Goal: Task Accomplishment & Management: Contribute content

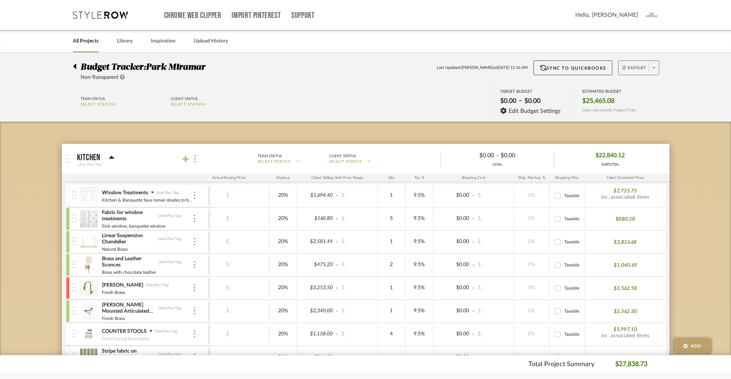
click at [655, 67] on span at bounding box center [653, 67] width 10 height 11
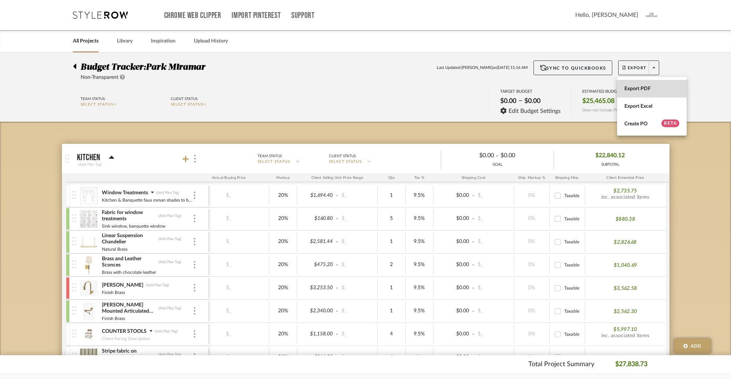
click at [640, 85] on span "Export PDF" at bounding box center [651, 88] width 55 height 6
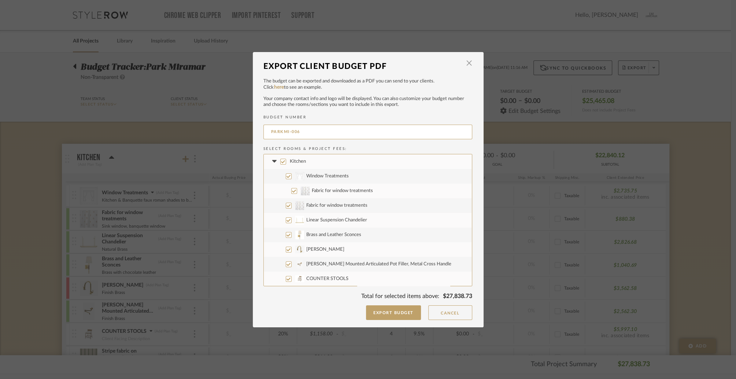
click at [280, 162] on input "Kitchen" at bounding box center [283, 162] width 6 height 6
checkbox input "false"
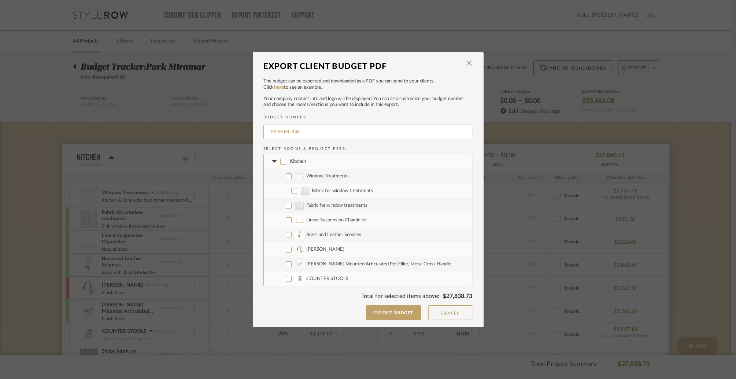
checkbox input "false"
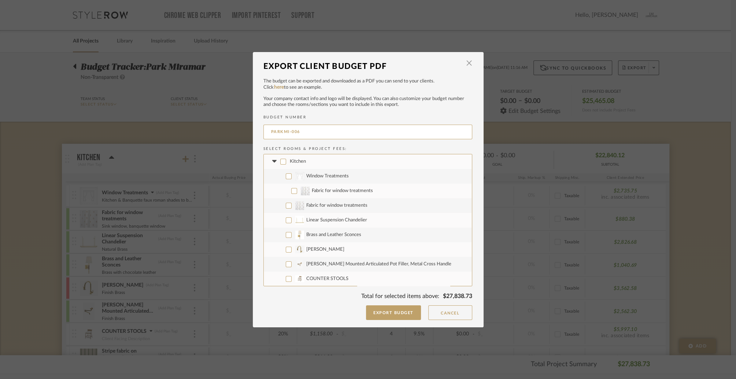
checkbox input "false"
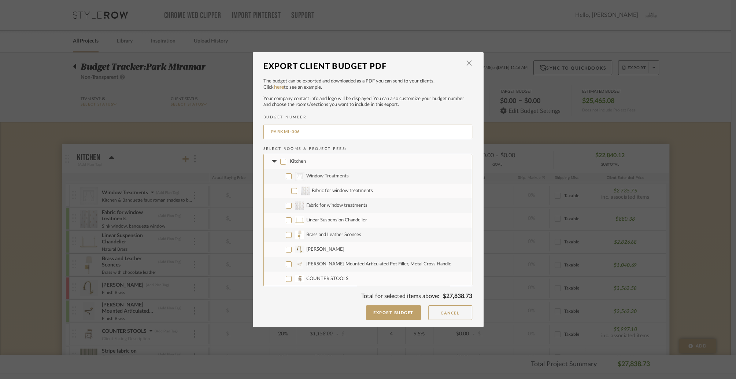
checkbox input "false"
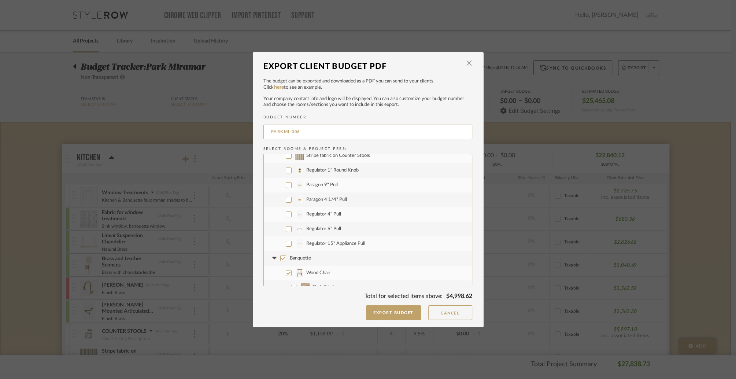
click at [287, 171] on input "Regulator 1" Round Knob" at bounding box center [289, 170] width 6 height 6
checkbox input "true"
click at [286, 184] on input "Paragon 9" Pull" at bounding box center [289, 185] width 6 height 6
checkbox input "true"
drag, startPoint x: 285, startPoint y: 197, endPoint x: 286, endPoint y: 203, distance: 5.5
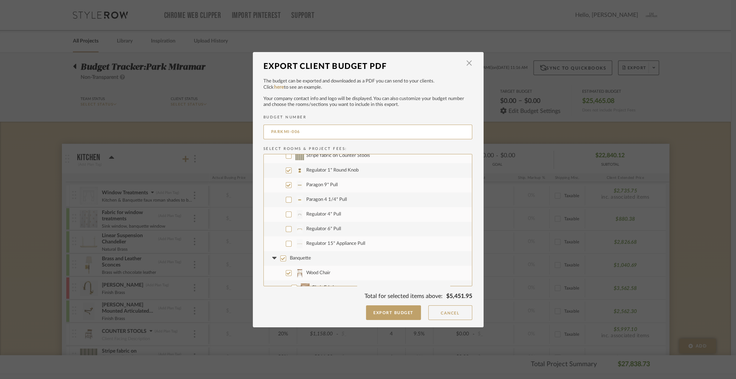
click at [286, 197] on input "Paragon 4 1/4" Pull" at bounding box center [289, 200] width 6 height 6
checkbox input "true"
click at [286, 211] on input "Regulator 4" Pull" at bounding box center [289, 214] width 6 height 6
checkbox input "true"
click at [286, 229] on input "Regulator 6" Pull" at bounding box center [289, 229] width 6 height 6
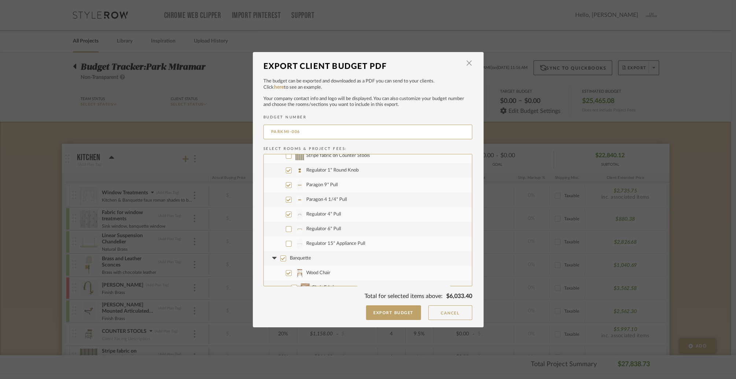
checkbox input "true"
click at [286, 242] on input "Regulator 15" Appliance Pull" at bounding box center [289, 244] width 6 height 6
checkbox input "true"
click at [280, 185] on input "Banquette" at bounding box center [283, 186] width 6 height 6
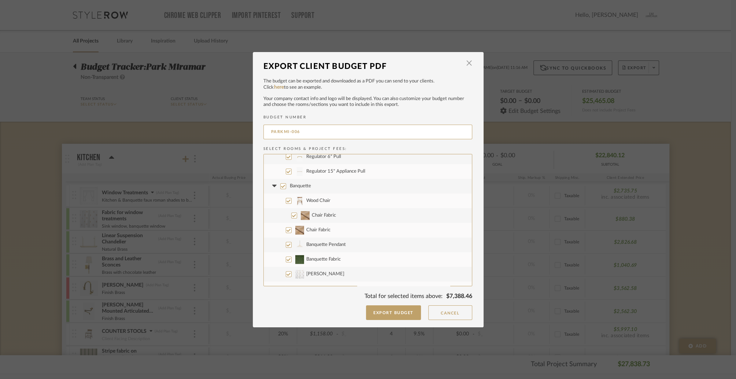
checkbox input "false"
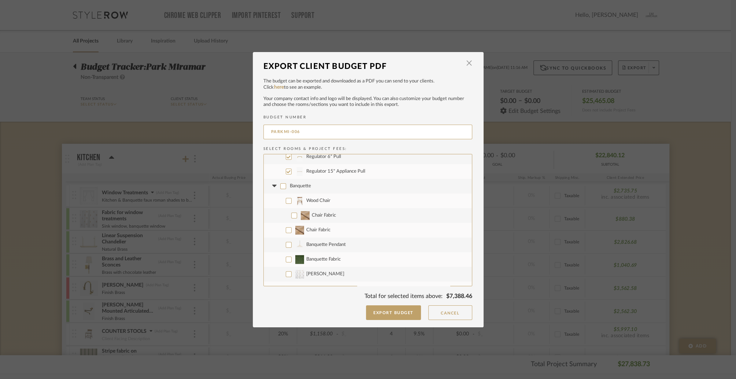
checkbox input "false"
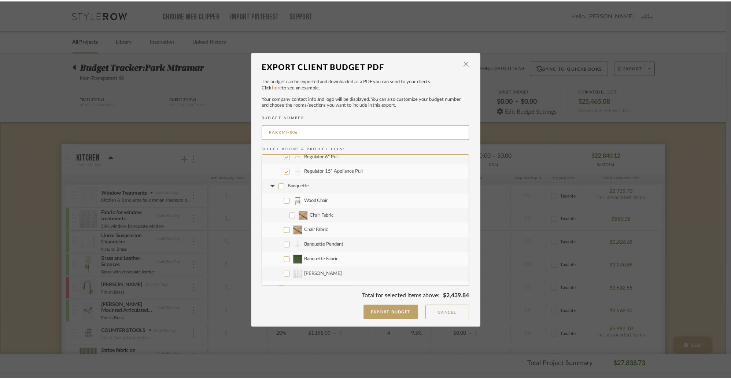
scroll to position [278, 0]
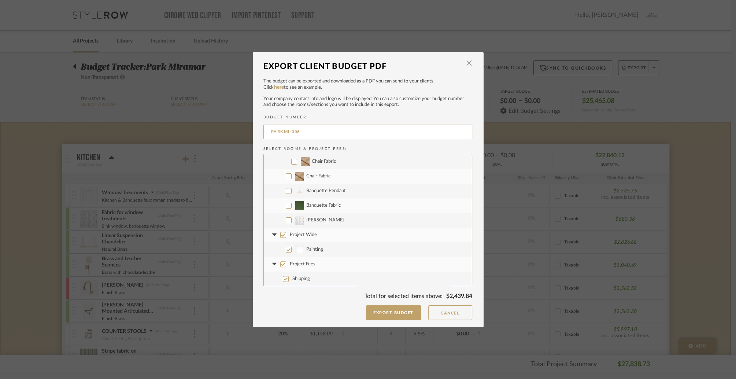
click at [280, 235] on input "Project Wide" at bounding box center [283, 235] width 6 height 6
checkbox input "false"
drag, startPoint x: 280, startPoint y: 264, endPoint x: 310, endPoint y: 267, distance: 30.2
click at [280, 264] on input "Project Fees" at bounding box center [283, 264] width 6 height 6
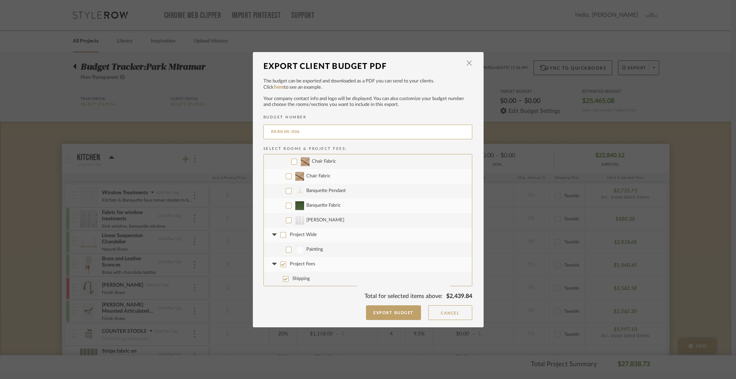
checkbox input "false"
click at [385, 312] on button "Export Budget" at bounding box center [393, 312] width 55 height 15
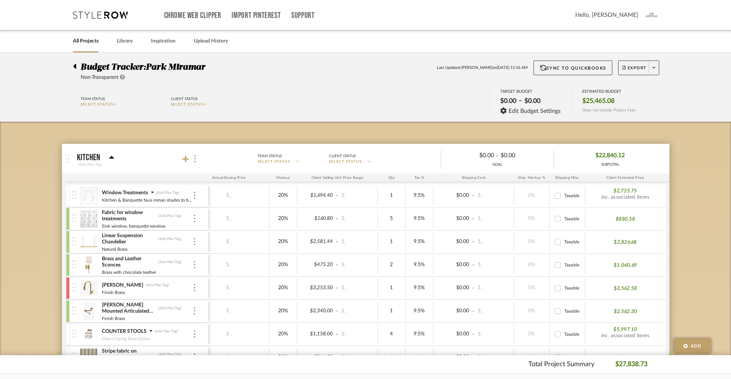
click at [90, 41] on link "All Projects" at bounding box center [86, 41] width 26 height 10
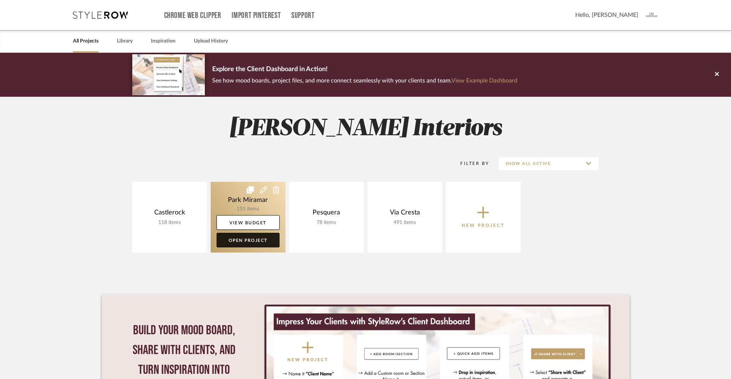
click at [248, 240] on link "Open Project" at bounding box center [247, 240] width 63 height 15
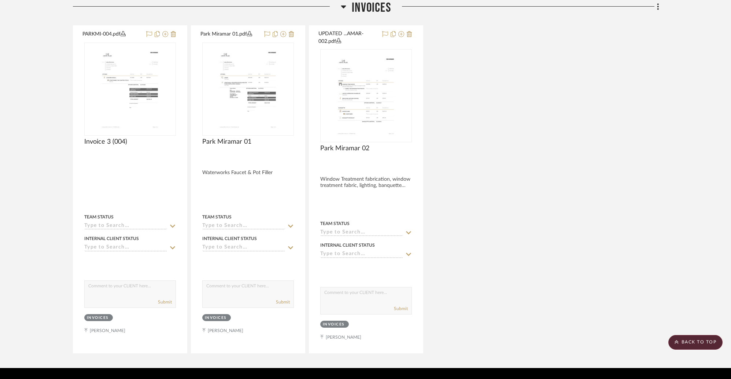
scroll to position [729, 0]
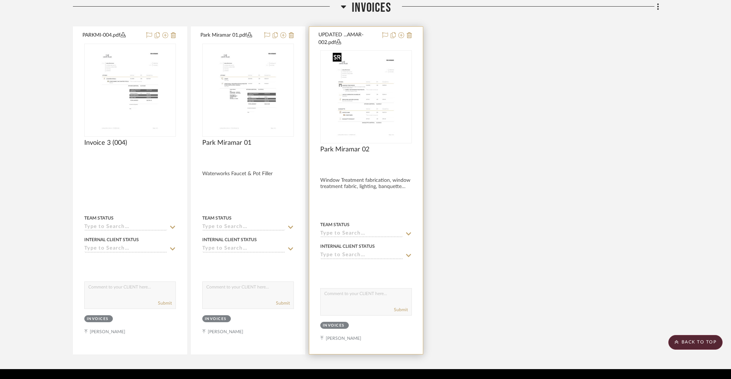
click at [356, 86] on img "0" at bounding box center [366, 97] width 72 height 92
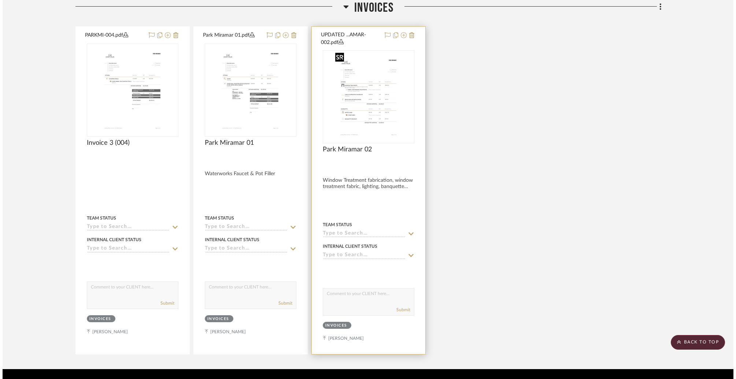
scroll to position [0, 0]
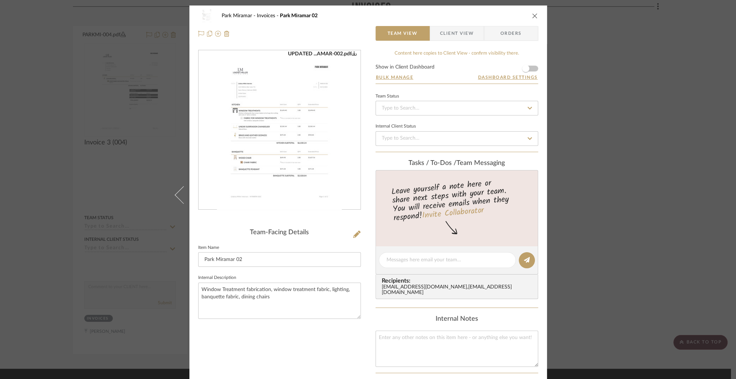
click at [314, 89] on img "0" at bounding box center [279, 130] width 125 height 159
click at [533, 17] on icon "close" at bounding box center [535, 16] width 6 height 6
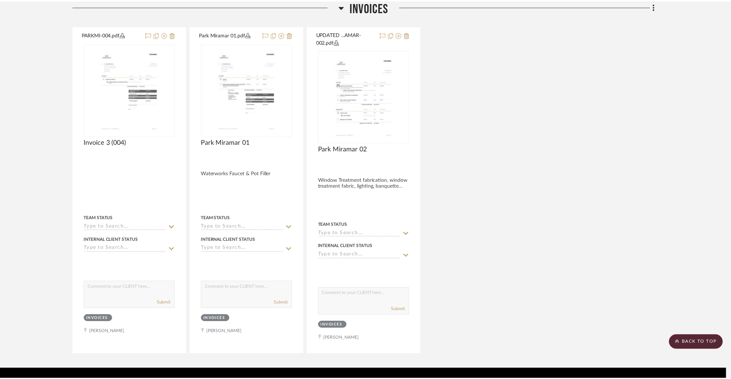
scroll to position [729, 0]
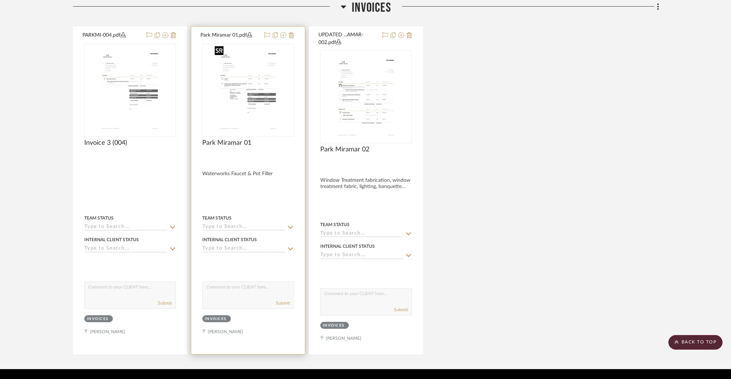
click at [256, 97] on img "0" at bounding box center [248, 90] width 72 height 92
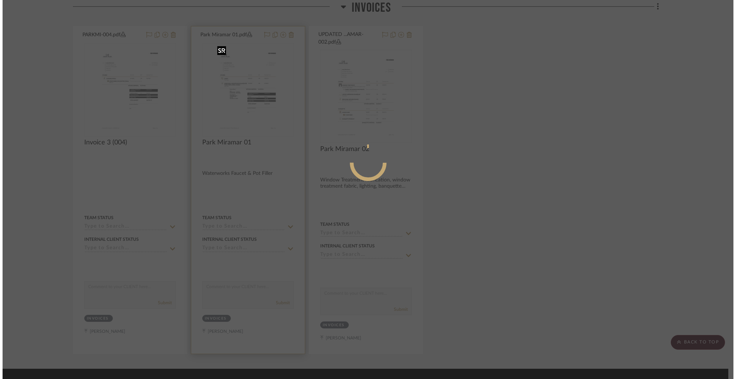
scroll to position [0, 0]
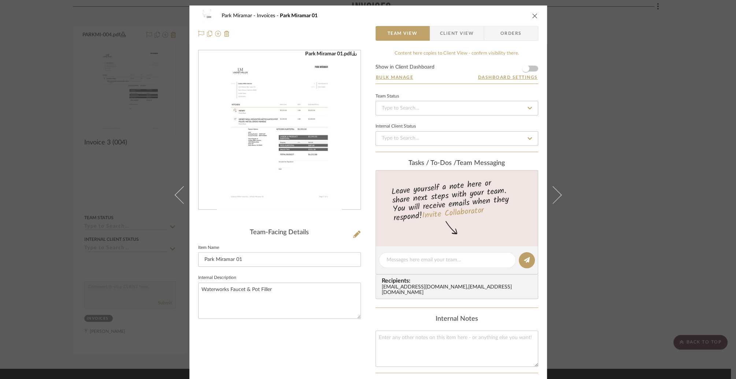
click at [275, 135] on img "0" at bounding box center [279, 130] width 125 height 159
click at [533, 16] on icon "close" at bounding box center [535, 16] width 6 height 6
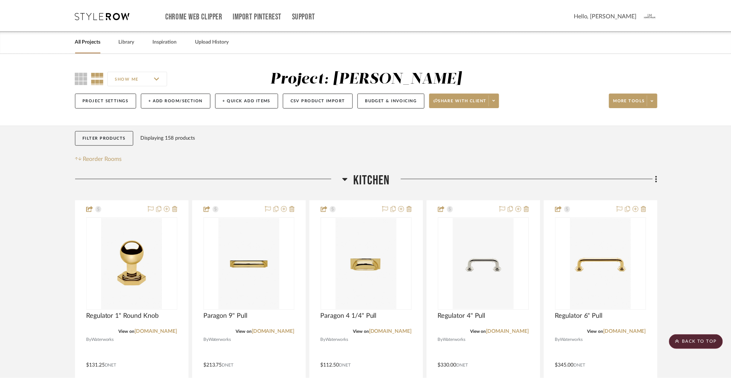
scroll to position [729, 0]
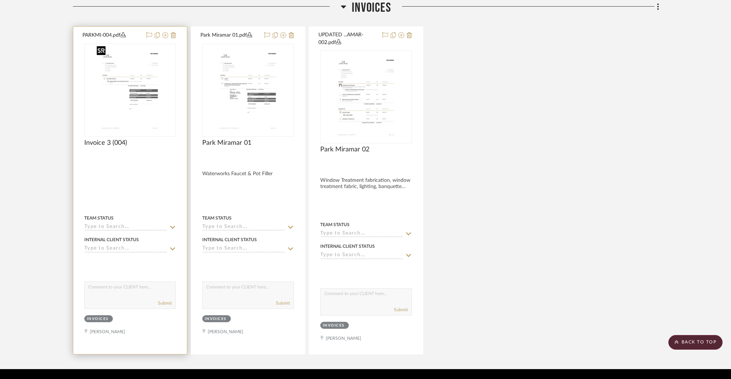
click at [126, 97] on img "0" at bounding box center [130, 90] width 72 height 92
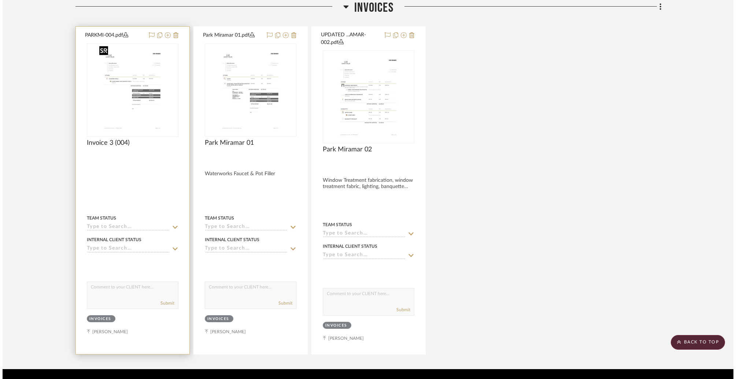
scroll to position [0, 0]
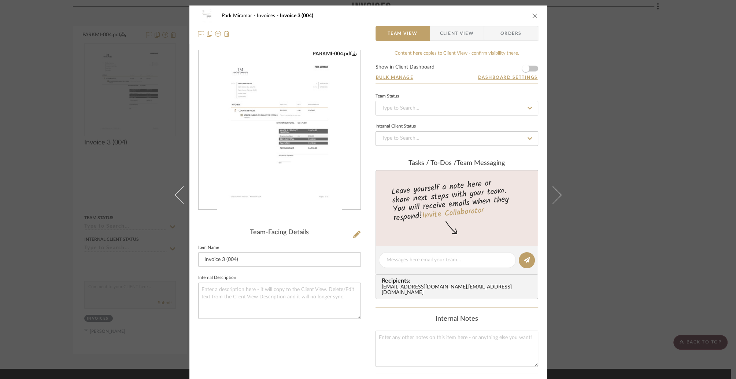
click at [327, 111] on img "0" at bounding box center [279, 130] width 125 height 159
click at [532, 16] on icon "close" at bounding box center [535, 16] width 6 height 6
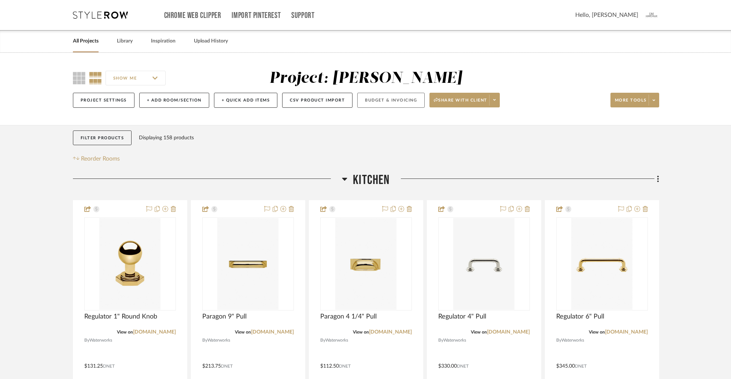
click at [384, 100] on button "Budget & Invoicing" at bounding box center [390, 100] width 67 height 15
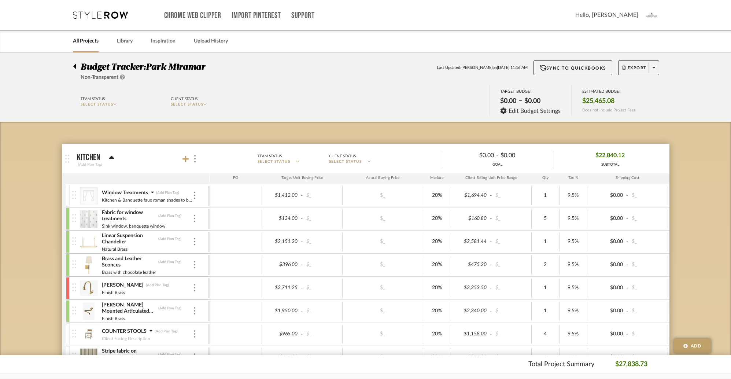
scroll to position [23, 0]
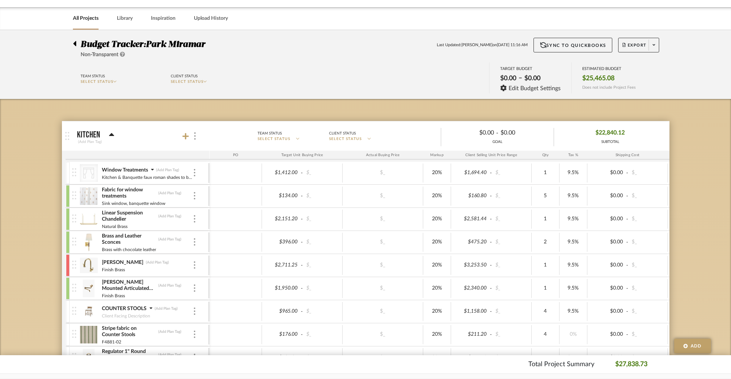
click at [82, 20] on link "All Projects" at bounding box center [86, 19] width 26 height 10
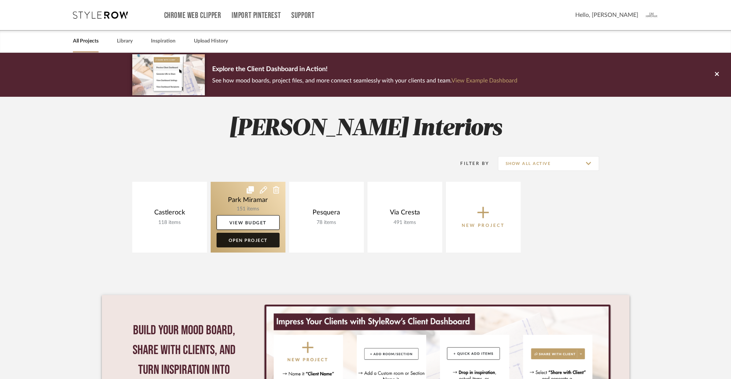
click at [257, 239] on link "Open Project" at bounding box center [247, 240] width 63 height 15
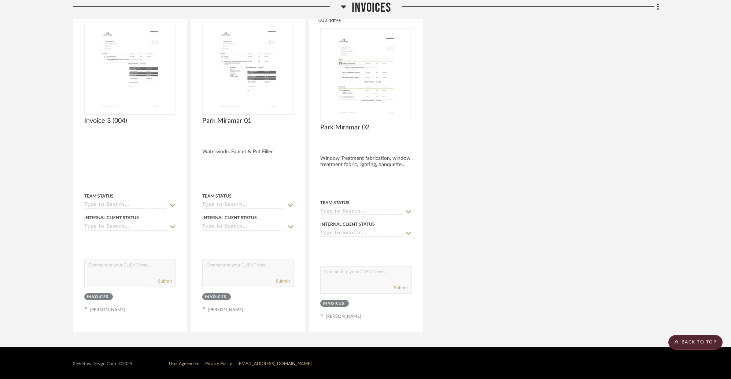
scroll to position [721, 0]
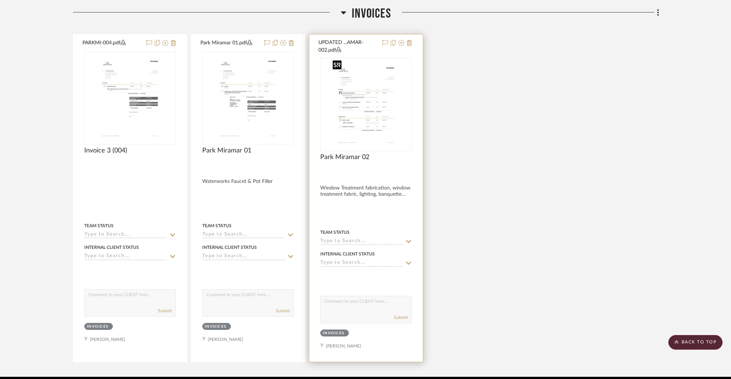
click at [369, 117] on img "0" at bounding box center [366, 105] width 72 height 92
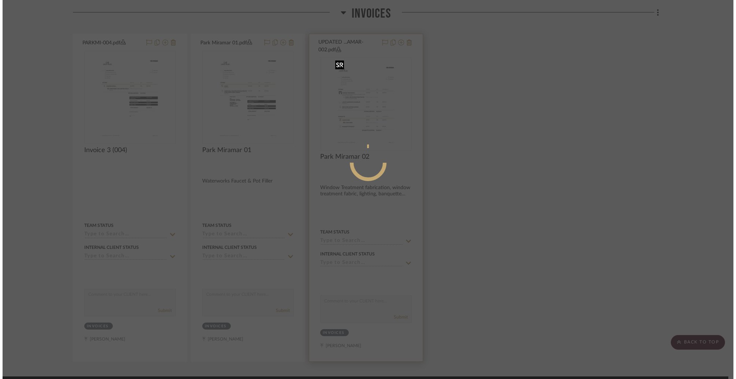
scroll to position [0, 0]
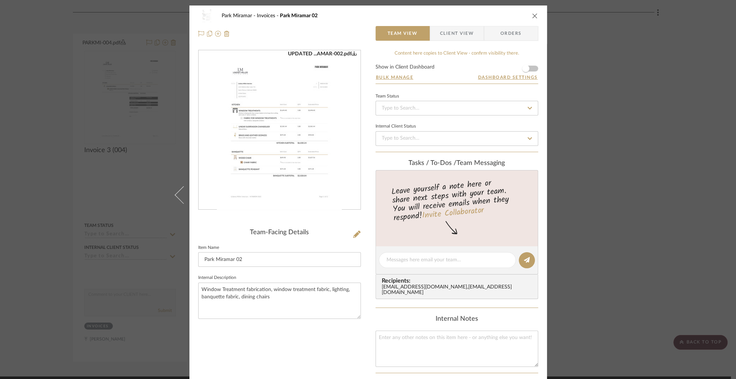
click at [314, 56] on div "UPDATED ...AMAR-002.pdf" at bounding box center [322, 54] width 69 height 7
click at [532, 16] on icon "close" at bounding box center [535, 16] width 6 height 6
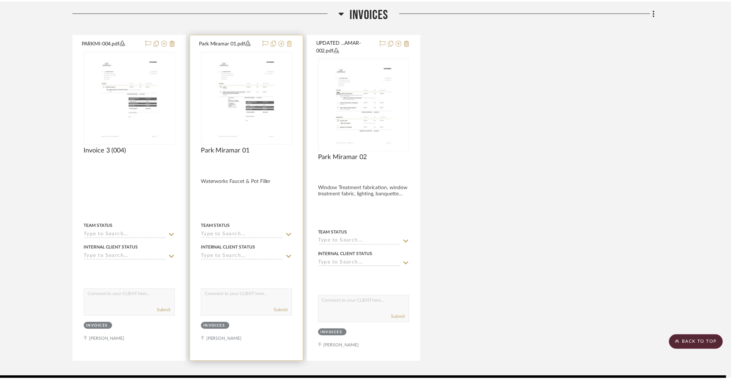
scroll to position [721, 0]
click at [267, 88] on img "0" at bounding box center [248, 98] width 72 height 92
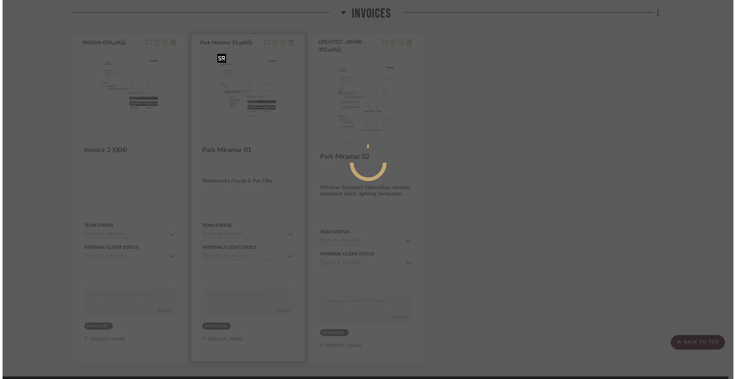
scroll to position [0, 0]
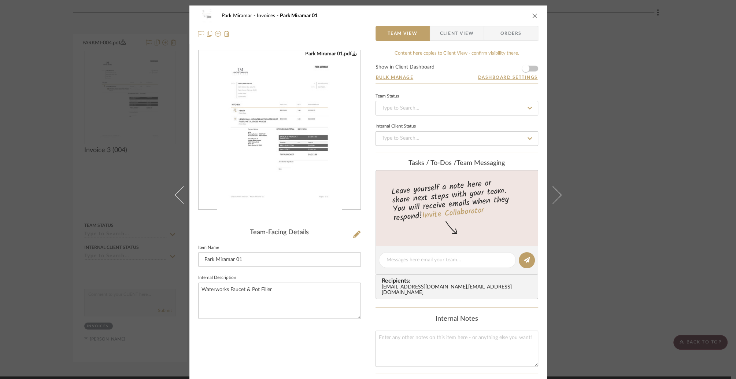
click at [310, 104] on img "0" at bounding box center [279, 130] width 125 height 159
click at [532, 15] on icon "close" at bounding box center [535, 16] width 6 height 6
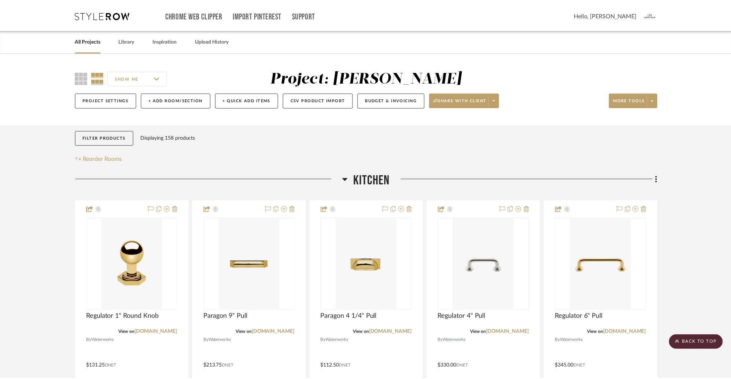
scroll to position [721, 0]
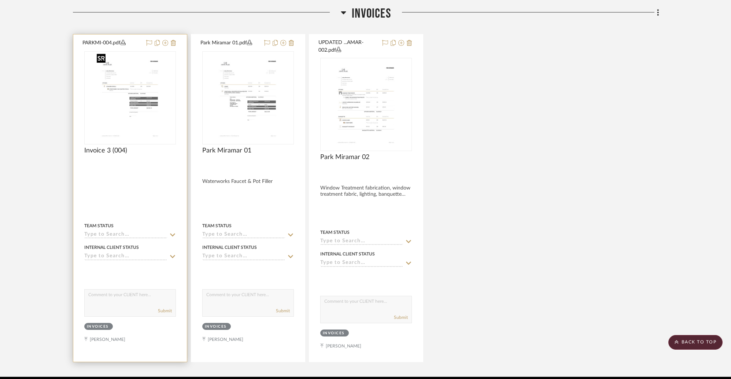
click at [136, 86] on img "0" at bounding box center [130, 98] width 72 height 92
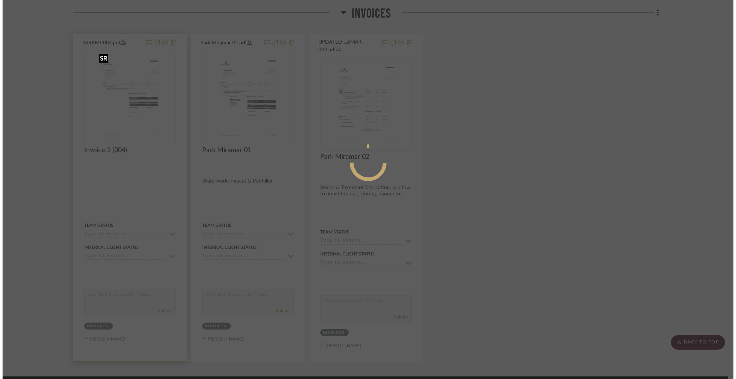
scroll to position [0, 0]
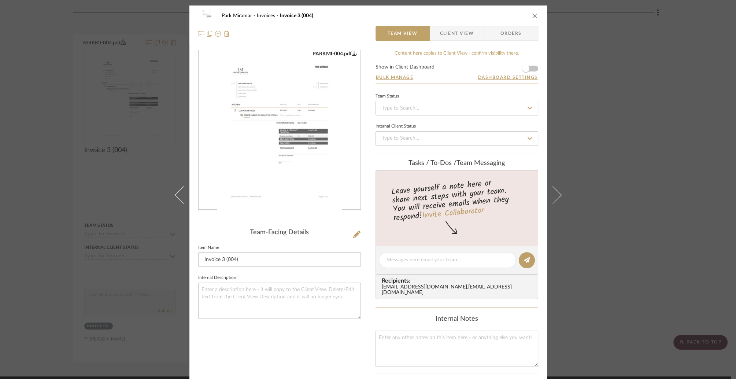
click at [312, 104] on img "0" at bounding box center [279, 130] width 125 height 159
click at [533, 16] on icon "close" at bounding box center [535, 16] width 6 height 6
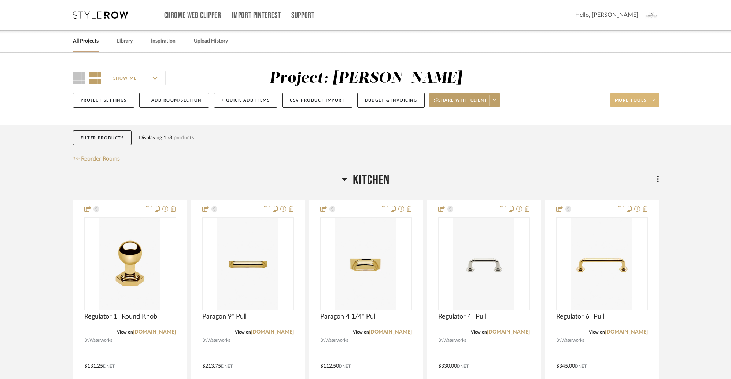
click at [655, 100] on span at bounding box center [653, 100] width 10 height 11
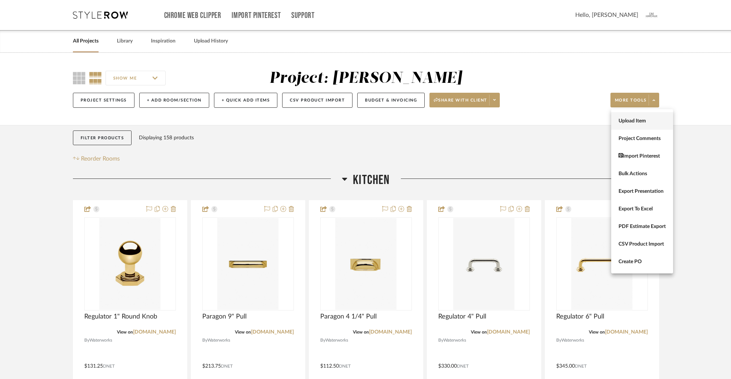
click at [621, 122] on span "Upload Item" at bounding box center [641, 121] width 47 height 6
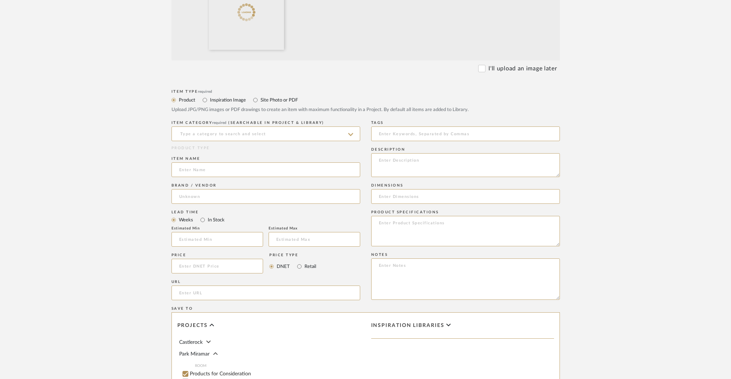
scroll to position [247, 0]
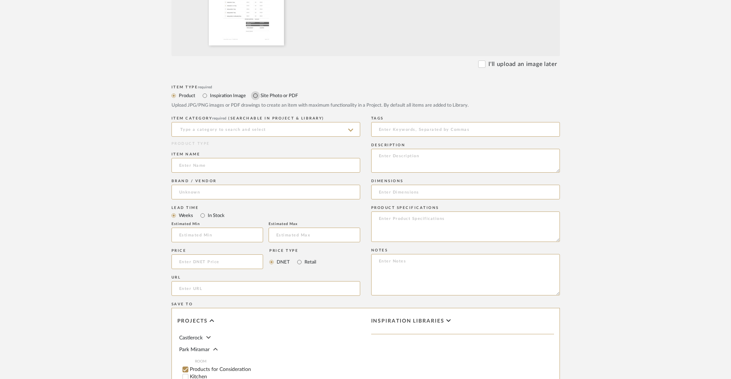
click at [256, 96] on input "Site Photo or PDF" at bounding box center [255, 95] width 9 height 9
radio input "true"
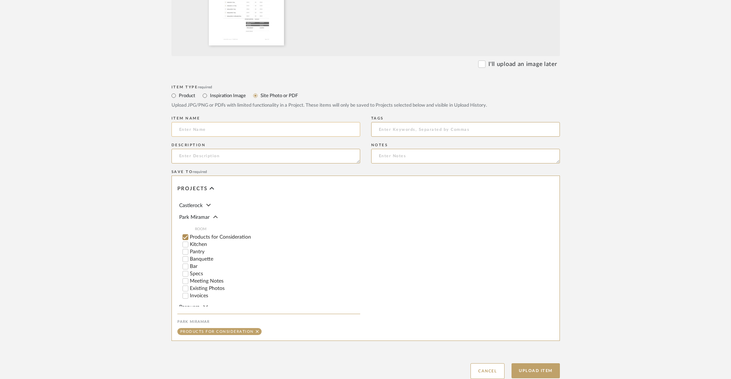
click at [233, 129] on input at bounding box center [265, 129] width 189 height 15
type input "Invoice #5"
click at [185, 281] on input "Invoices" at bounding box center [185, 281] width 7 height 7
checkbox input "false"
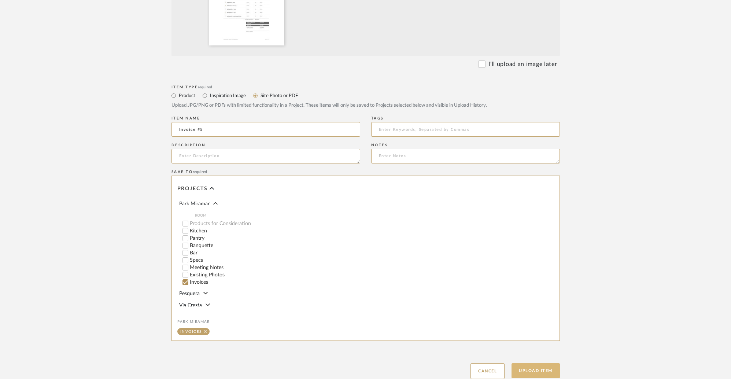
click at [538, 370] on button "Upload Item" at bounding box center [535, 370] width 48 height 15
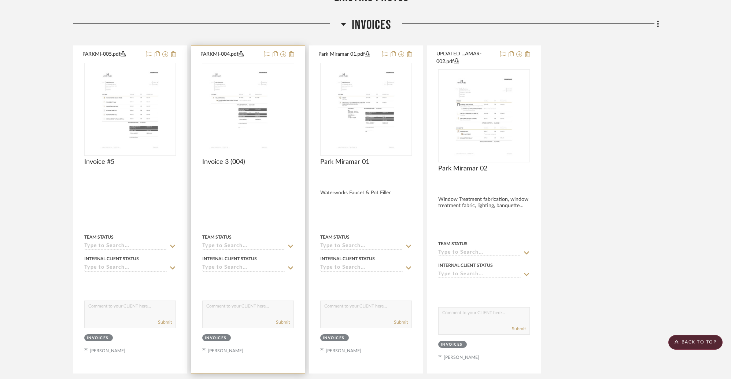
scroll to position [726, 0]
